Goal: Information Seeking & Learning: Compare options

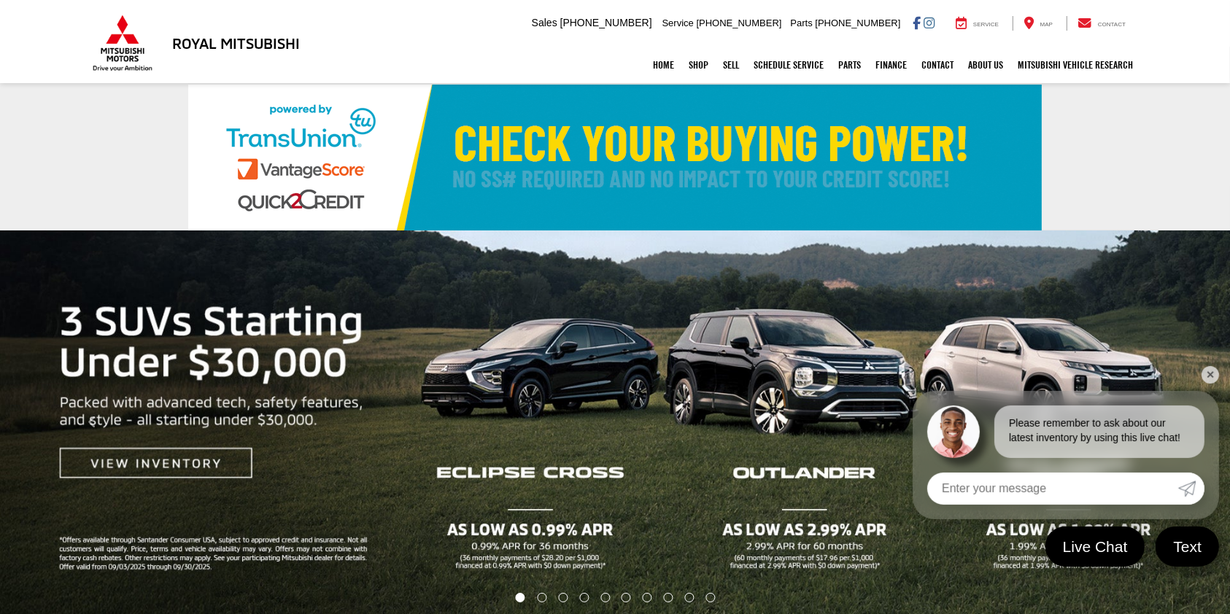
click at [1210, 371] on link "✕" at bounding box center [1211, 375] width 18 height 18
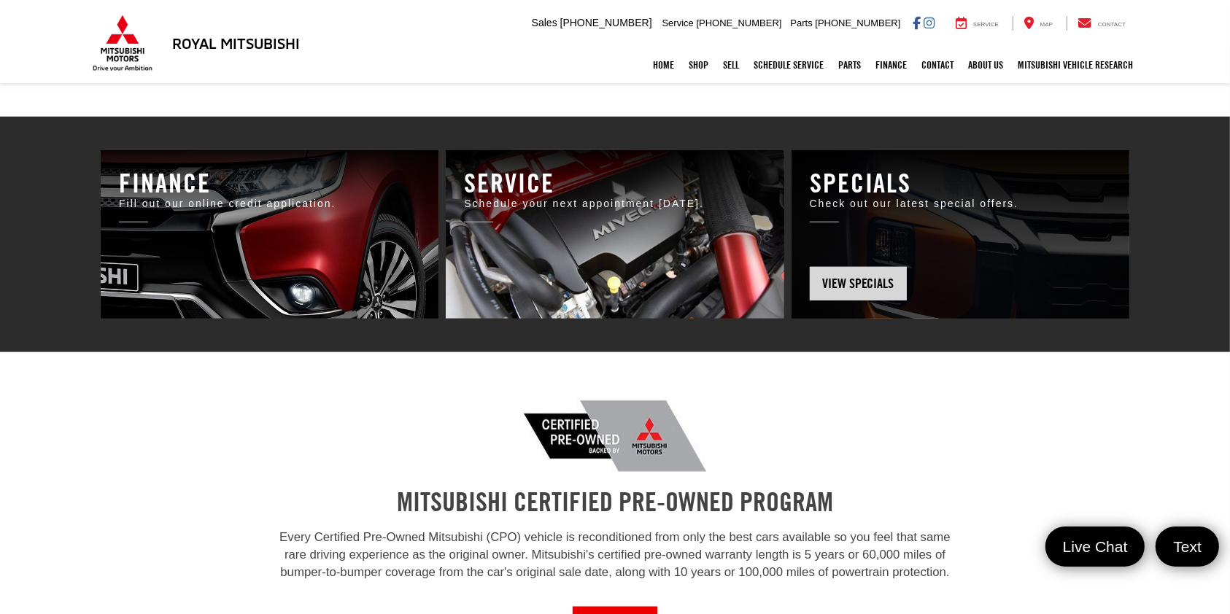
scroll to position [973, 0]
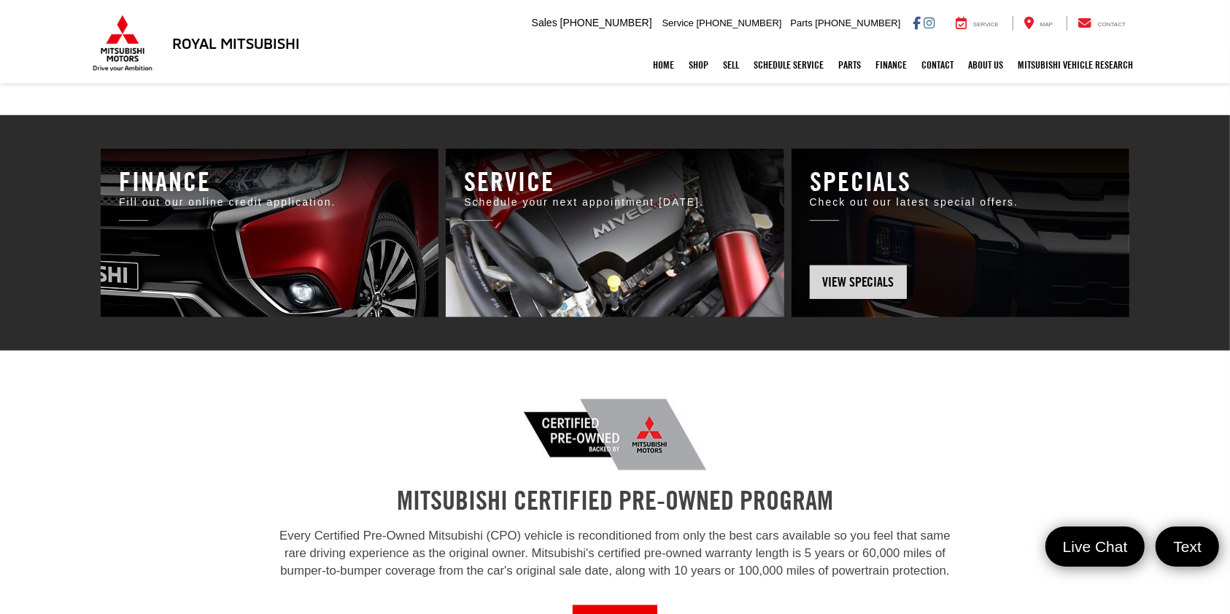
click at [932, 236] on div "Specials Check out our latest special offers." at bounding box center [961, 205] width 338 height 113
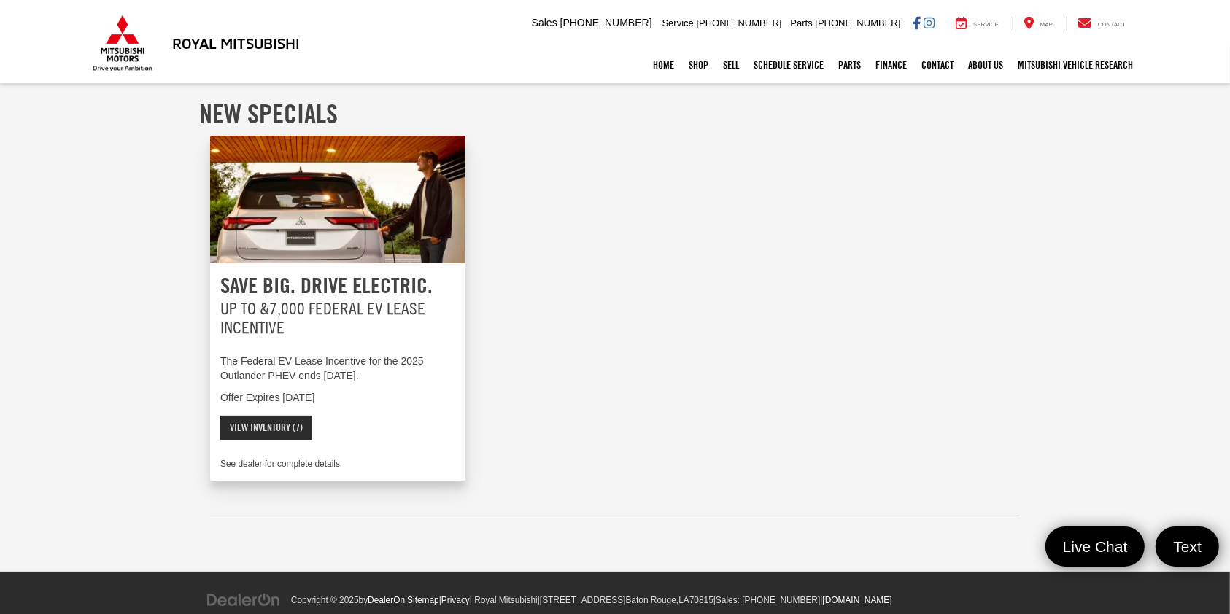
click at [269, 428] on link "View Inventory (7)" at bounding box center [266, 428] width 92 height 25
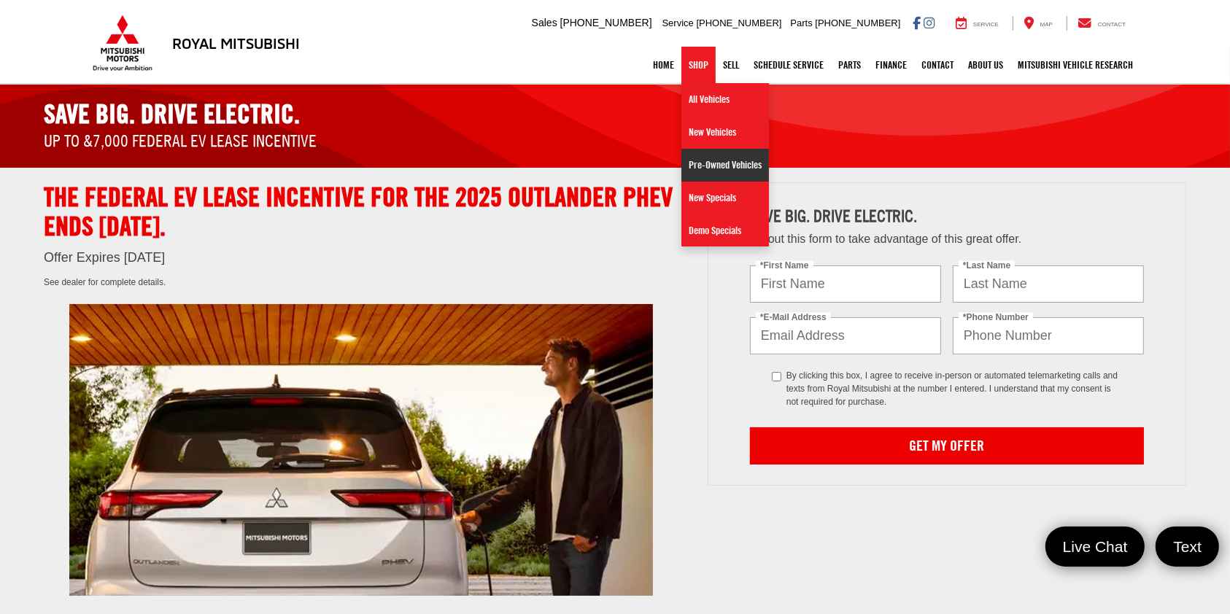
click at [722, 166] on link "Pre-Owned Vehicles" at bounding box center [725, 165] width 88 height 33
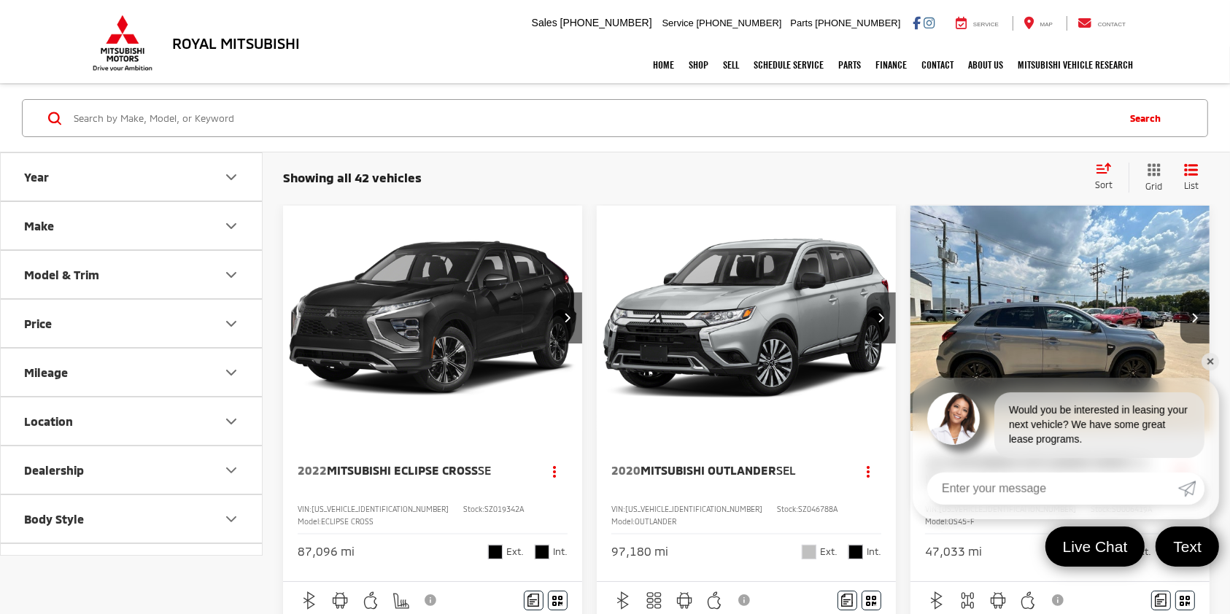
click at [1208, 360] on link "✕" at bounding box center [1211, 362] width 18 height 18
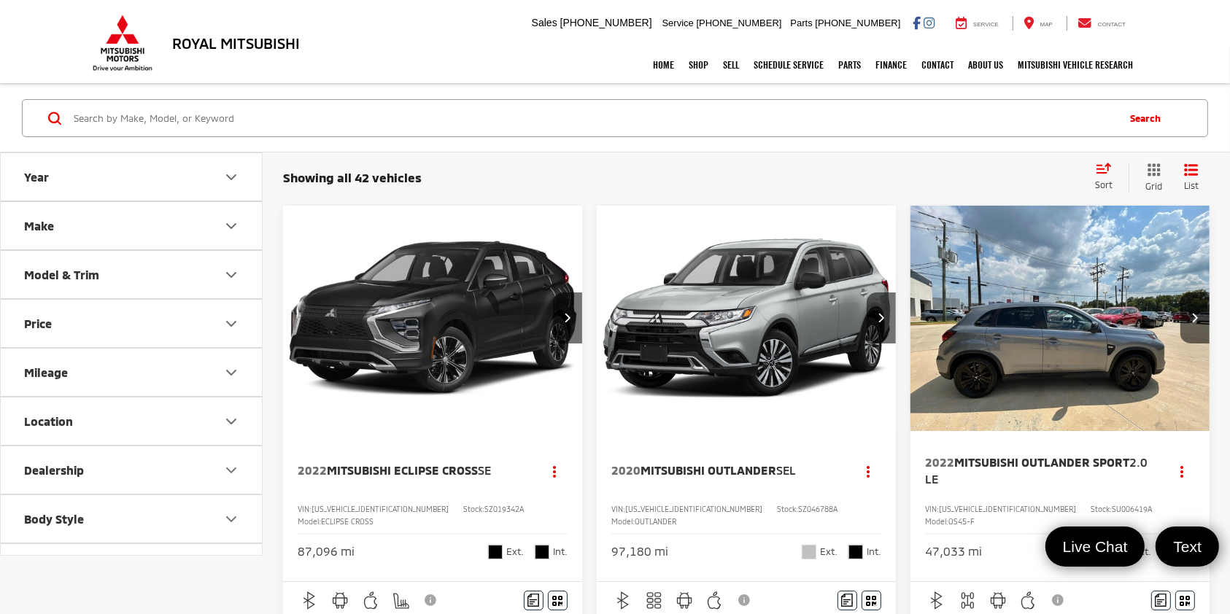
click at [1195, 168] on icon "List View" at bounding box center [1191, 169] width 15 height 13
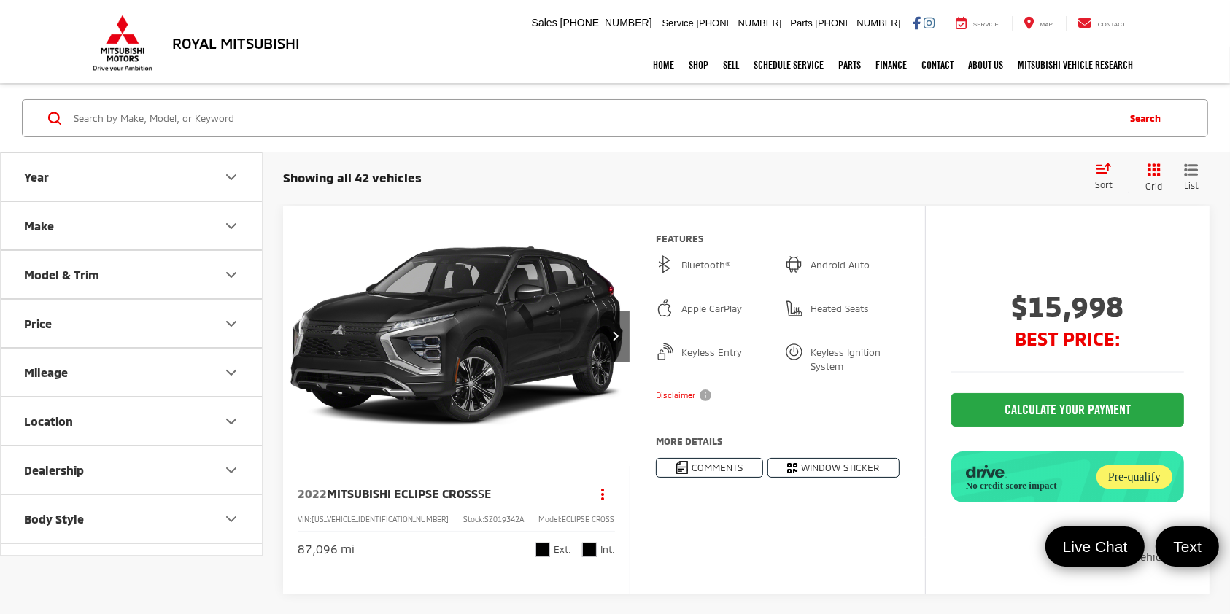
click at [204, 324] on button "Price" at bounding box center [132, 323] width 263 height 47
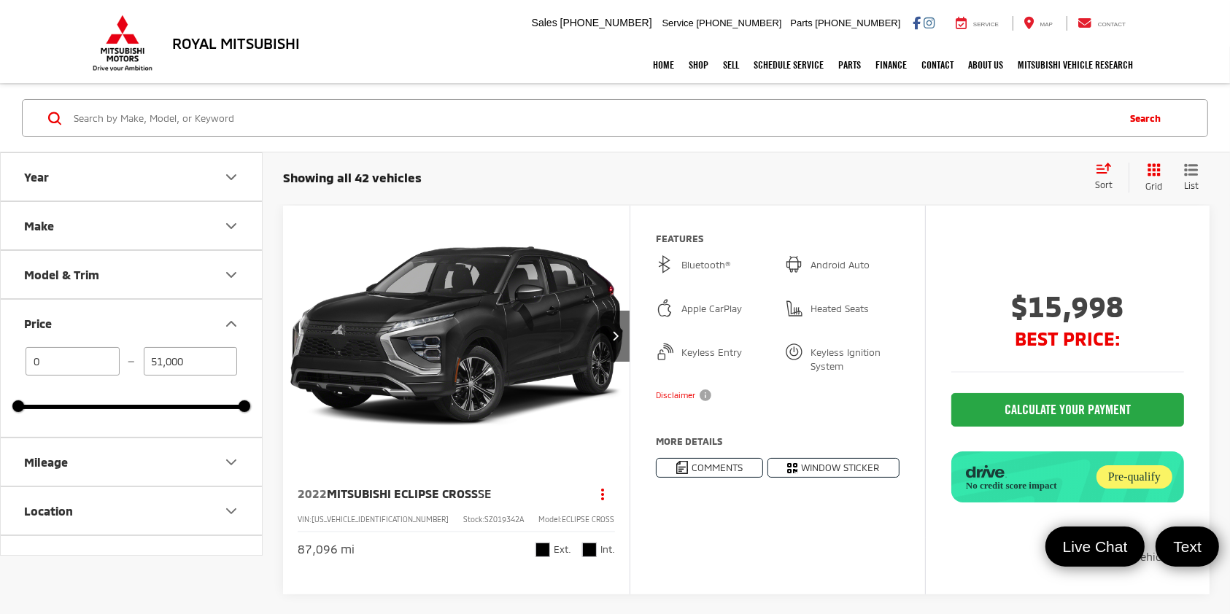
click at [498, 153] on div "Showing all 42 vehicles Clear All + 0 test Sort Price: High to Low Price: Low t…" at bounding box center [746, 177] width 967 height 53
click at [1100, 171] on icon "Select sort value" at bounding box center [1104, 168] width 16 height 11
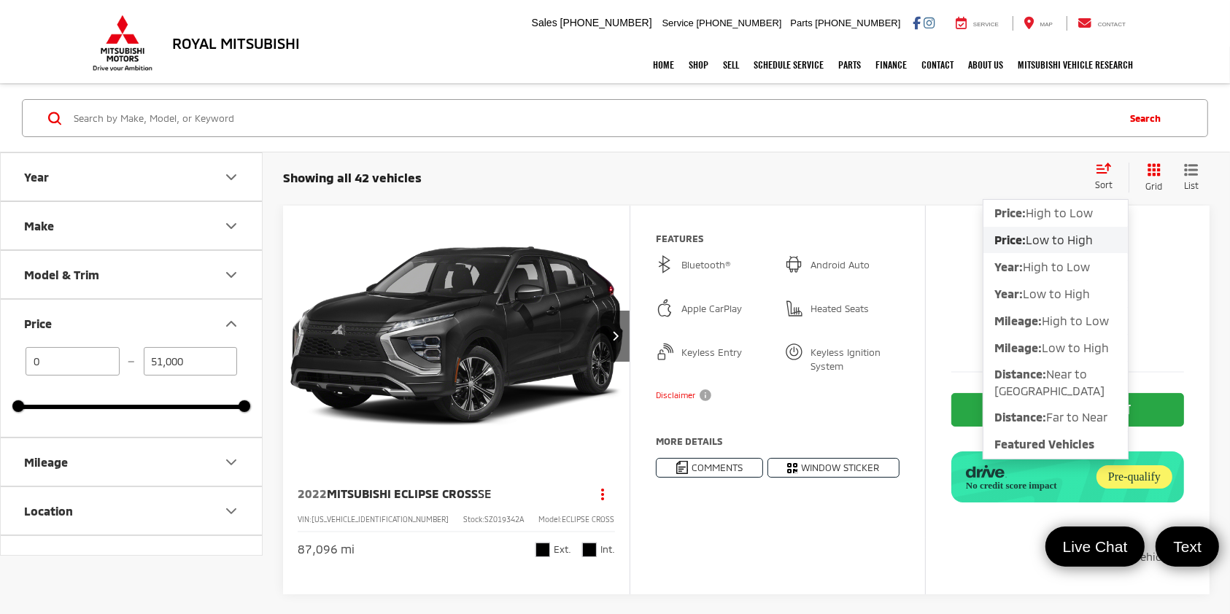
click at [1054, 244] on span "Low to High" at bounding box center [1059, 240] width 67 height 14
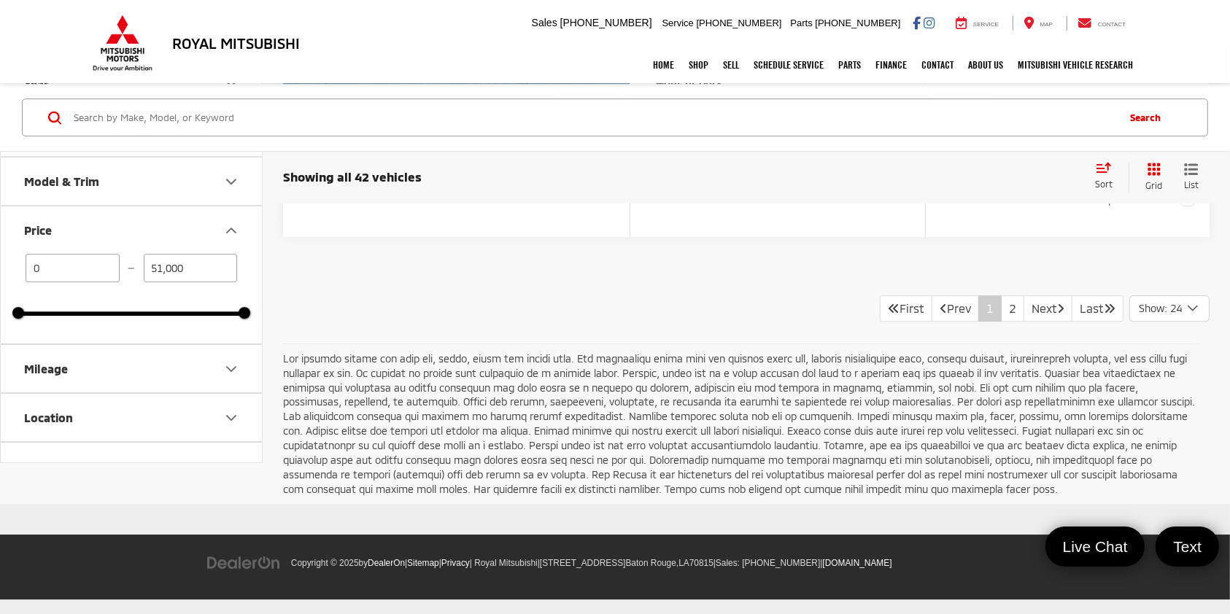
scroll to position [10700, 0]
